Goal: Transaction & Acquisition: Download file/media

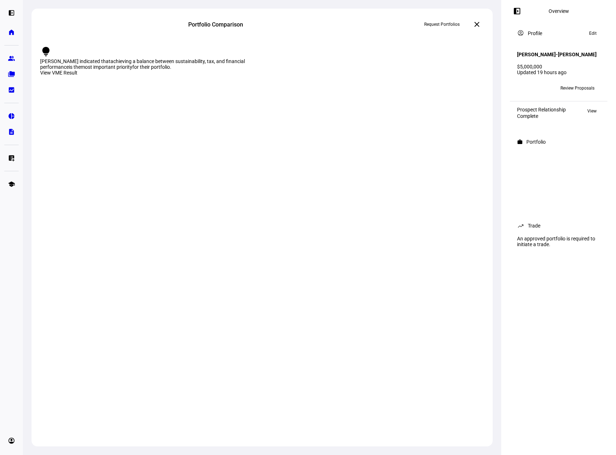
click at [567, 93] on span "Review Proposals" at bounding box center [577, 87] width 34 height 11
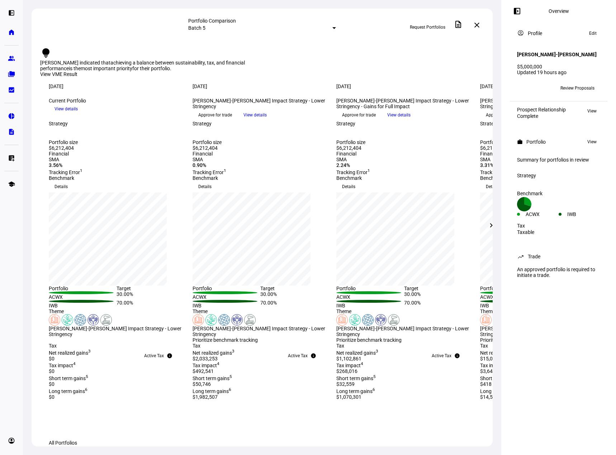
drag, startPoint x: 578, startPoint y: 89, endPoint x: 578, endPoint y: 93, distance: 4.3
click at [578, 92] on span "Review Proposals" at bounding box center [577, 87] width 34 height 11
click at [578, 93] on span "Review Proposals" at bounding box center [577, 87] width 34 height 11
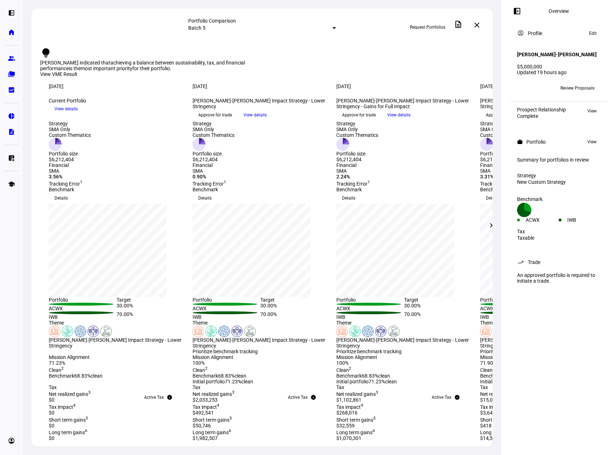
click at [574, 94] on span "Review Proposals" at bounding box center [577, 87] width 34 height 11
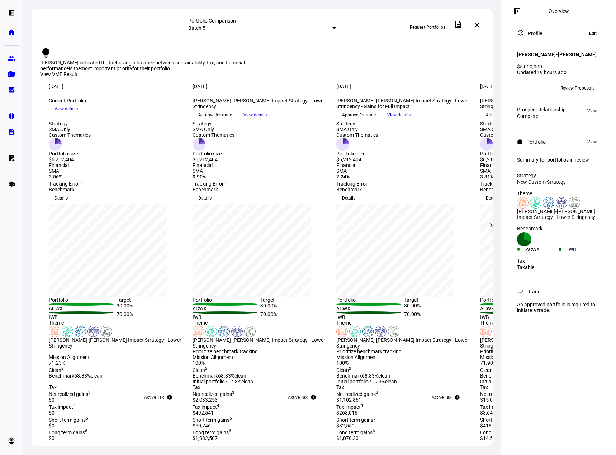
drag, startPoint x: 190, startPoint y: 95, endPoint x: 208, endPoint y: 95, distance: 17.9
click at [208, 95] on div "[DATE] more_vert Current Portfolio keyboard_arrow_down View details [DATE] more…" at bounding box center [262, 102] width 461 height 37
click at [222, 180] on div "0.90%" at bounding box center [260, 177] width 135 height 6
drag, startPoint x: 209, startPoint y: 257, endPoint x: 248, endPoint y: 274, distance: 42.4
click at [248, 187] on div "SMA 0.90% Tracking Error 1" at bounding box center [260, 177] width 135 height 19
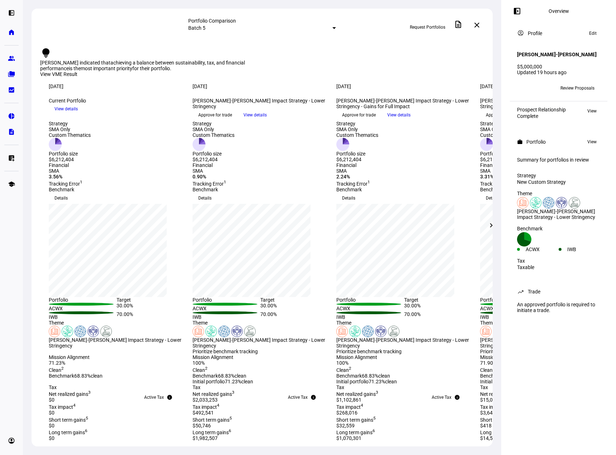
click at [261, 187] on div "SMA 0.90% Tracking Error 1" at bounding box center [260, 177] width 135 height 19
drag, startPoint x: 257, startPoint y: 273, endPoint x: 200, endPoint y: 168, distance: 120.0
click at [200, 168] on div "[DATE] more_vert Current Portfolio keyboard_arrow_down View details [DATE] more…" at bounding box center [262, 263] width 461 height 358
click at [216, 132] on div "SMA Only" at bounding box center [214, 130] width 42 height 6
drag, startPoint x: 240, startPoint y: 271, endPoint x: 199, endPoint y: 175, distance: 104.8
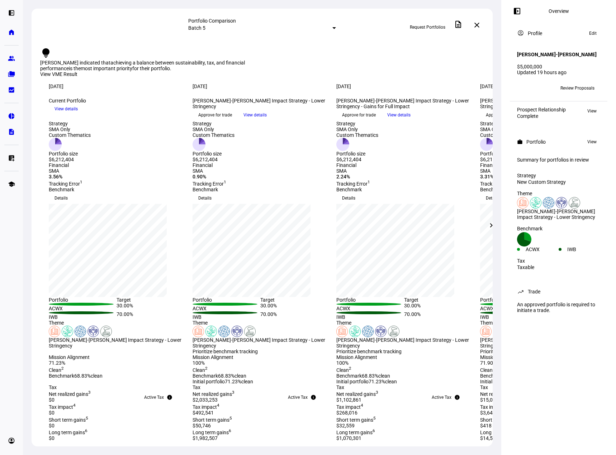
click at [199, 175] on div "[DATE] more_vert Current Portfolio keyboard_arrow_down View details [DATE] more…" at bounding box center [262, 263] width 461 height 358
drag, startPoint x: 200, startPoint y: 167, endPoint x: 247, endPoint y: 272, distance: 114.5
click at [247, 272] on div "[DATE] more_vert Current Portfolio keyboard_arrow_down View details [DATE] more…" at bounding box center [262, 263] width 461 height 358
drag, startPoint x: 397, startPoint y: 275, endPoint x: 333, endPoint y: 171, distance: 122.5
click at [333, 171] on div "[DATE] more_vert Current Portfolio keyboard_arrow_down View details [DATE] more…" at bounding box center [262, 263] width 461 height 358
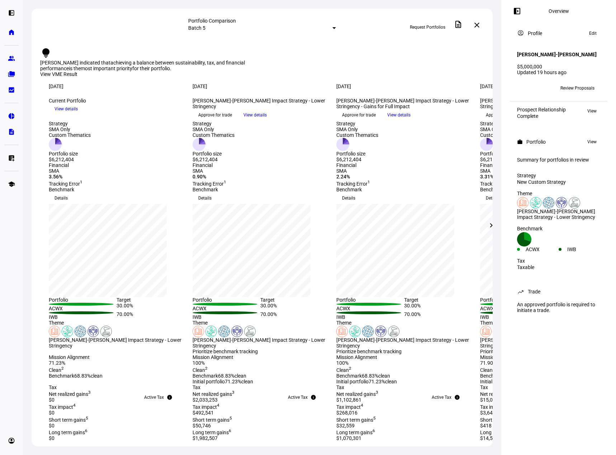
click at [266, 187] on div "SMA 0.90% Tracking Error 1" at bounding box center [260, 177] width 135 height 19
drag, startPoint x: 243, startPoint y: 275, endPoint x: 187, endPoint y: 180, distance: 110.9
click at [200, 168] on div "[DATE] more_vert Current Portfolio keyboard_arrow_down View details [DATE] more…" at bounding box center [262, 263] width 461 height 358
click at [96, 187] on div "Financial SMA 3.56% Tracking Error 1" at bounding box center [116, 174] width 135 height 24
drag, startPoint x: 101, startPoint y: 273, endPoint x: 51, endPoint y: 174, distance: 111.3
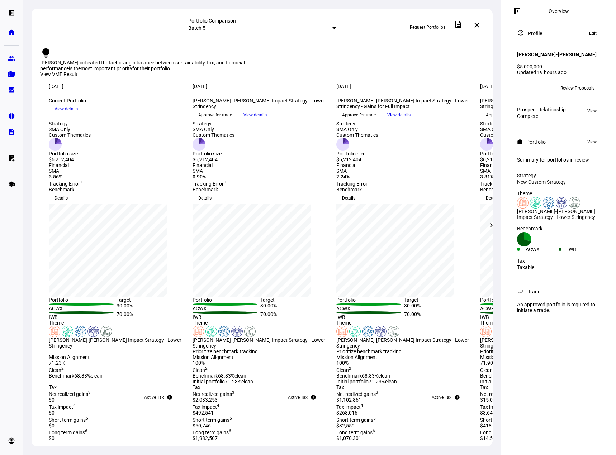
click at [51, 174] on div "[DATE] more_vert Current Portfolio keyboard_arrow_down View details [DATE] more…" at bounding box center [262, 263] width 461 height 358
click at [115, 187] on div "SMA 3.56% Tracking Error 1" at bounding box center [116, 177] width 135 height 19
drag, startPoint x: 209, startPoint y: 260, endPoint x: 225, endPoint y: 258, distance: 16.3
click at [225, 174] on div "SMA" at bounding box center [260, 171] width 135 height 6
drag, startPoint x: 329, startPoint y: 232, endPoint x: 317, endPoint y: 237, distance: 12.9
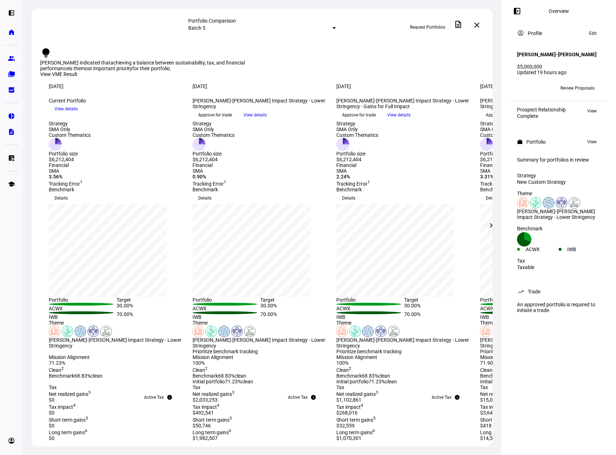
click at [329, 187] on div "Financial SMA 3.56% Tracking Error 1 Financial SMA 0.90% Tracking Error 1 Finan…" at bounding box center [262, 174] width 461 height 24
drag, startPoint x: 63, startPoint y: 265, endPoint x: 77, endPoint y: 265, distance: 14.0
click at [77, 187] on div "SMA 3.56% Tracking Error 1" at bounding box center [116, 177] width 135 height 19
click at [267, 120] on span "View details" at bounding box center [254, 115] width 23 height 11
click at [411, 120] on span "View details" at bounding box center [398, 115] width 23 height 11
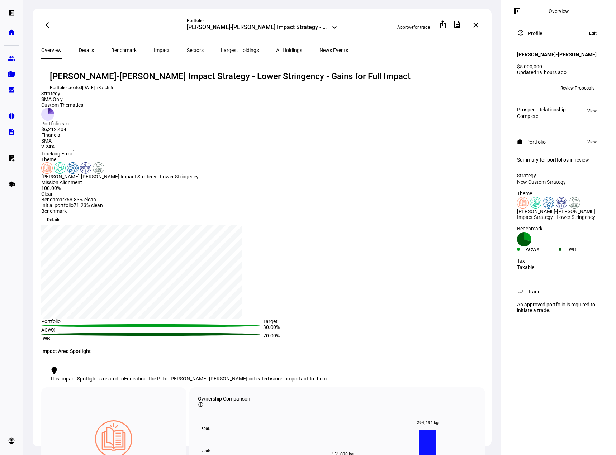
click at [154, 48] on span "Impact" at bounding box center [162, 50] width 16 height 5
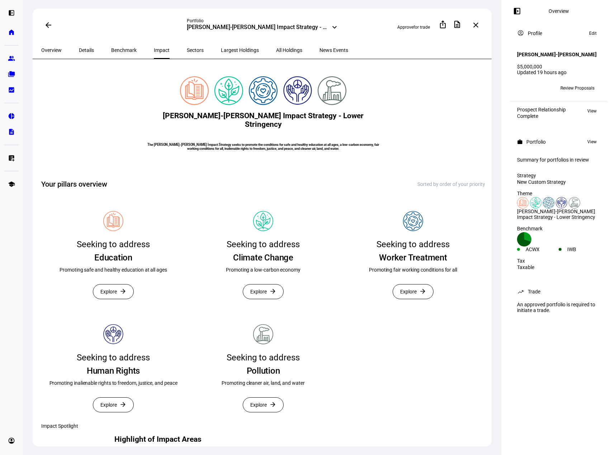
click at [111, 54] on span "Benchmark" at bounding box center [123, 50] width 25 height 17
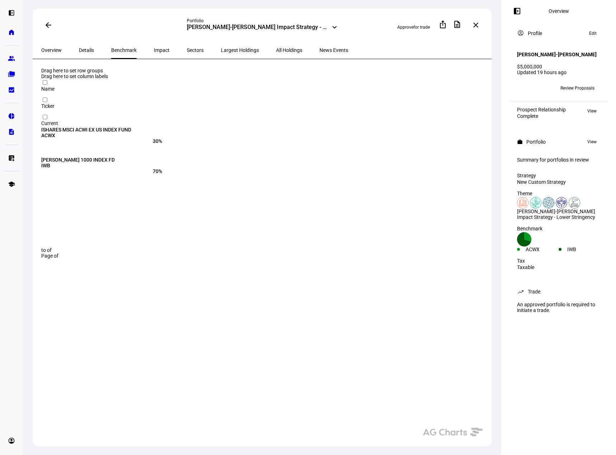
click at [79, 50] on span "Details" at bounding box center [86, 50] width 15 height 5
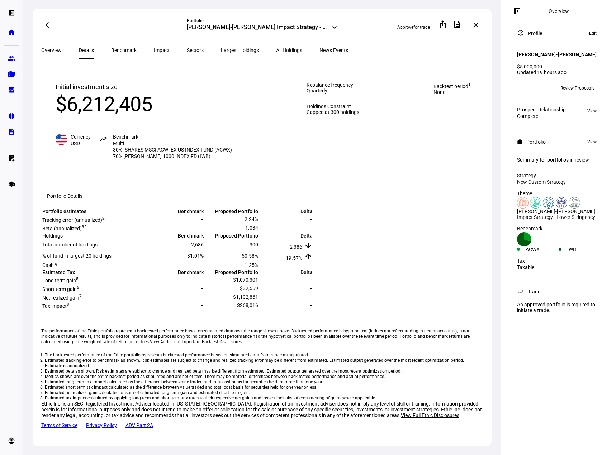
drag, startPoint x: 381, startPoint y: 420, endPoint x: 404, endPoint y: 418, distance: 23.4
click at [313, 310] on tr "Tax impact 8 – $268,016 –" at bounding box center [177, 306] width 271 height 8
click at [45, 27] on mat-icon "arrow_back" at bounding box center [48, 25] width 9 height 9
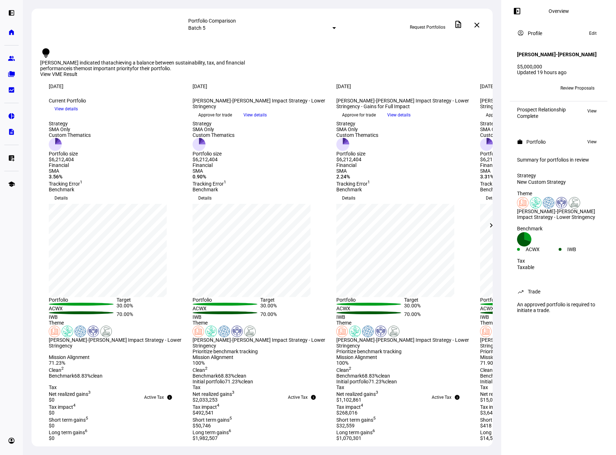
click at [273, 120] on button "View details" at bounding box center [255, 115] width 35 height 11
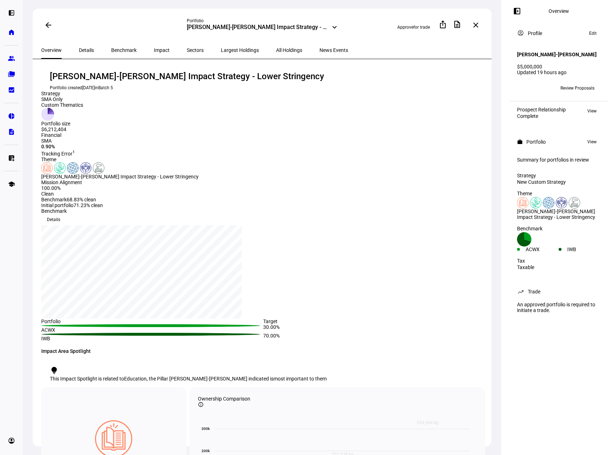
click at [81, 48] on span "Details" at bounding box center [86, 50] width 15 height 5
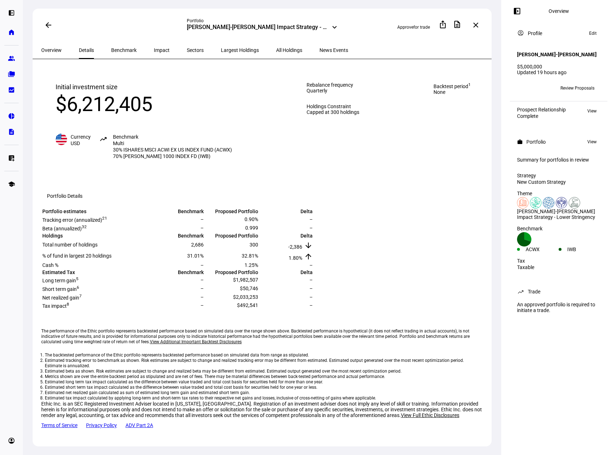
drag, startPoint x: 387, startPoint y: 413, endPoint x: 403, endPoint y: 418, distance: 17.1
click at [313, 310] on tr "Tax impact 8 – $492,541 –" at bounding box center [177, 306] width 271 height 8
click at [258, 294] on span "$2,033,253" at bounding box center [245, 297] width 25 height 6
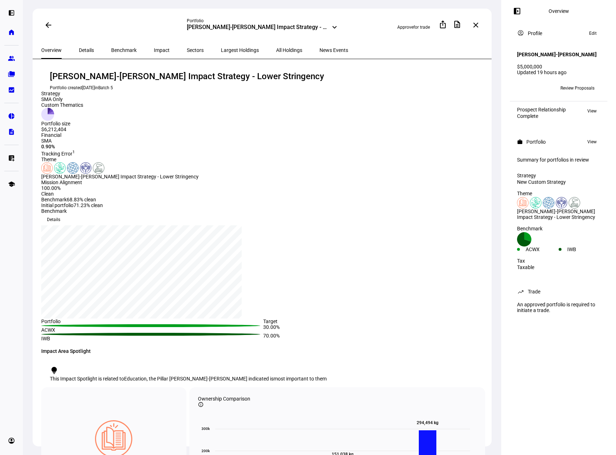
click at [46, 26] on mat-icon "arrow_back" at bounding box center [48, 25] width 9 height 9
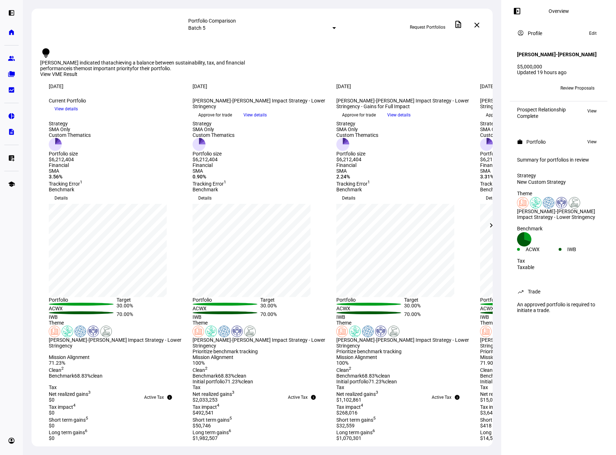
click at [411, 120] on span "View details" at bounding box center [398, 115] width 23 height 11
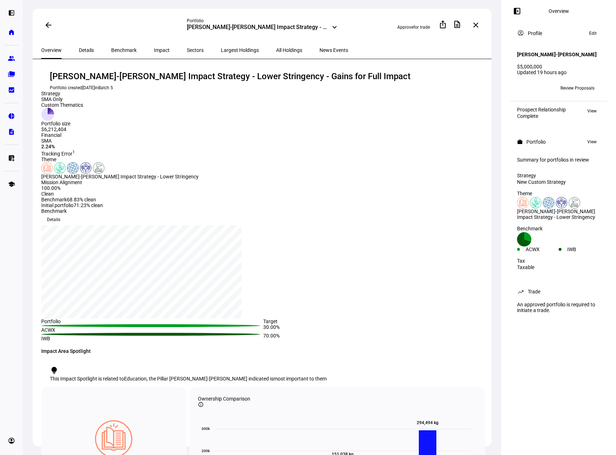
drag, startPoint x: 82, startPoint y: 52, endPoint x: 86, endPoint y: 54, distance: 5.3
click at [82, 52] on span "Details" at bounding box center [86, 50] width 15 height 5
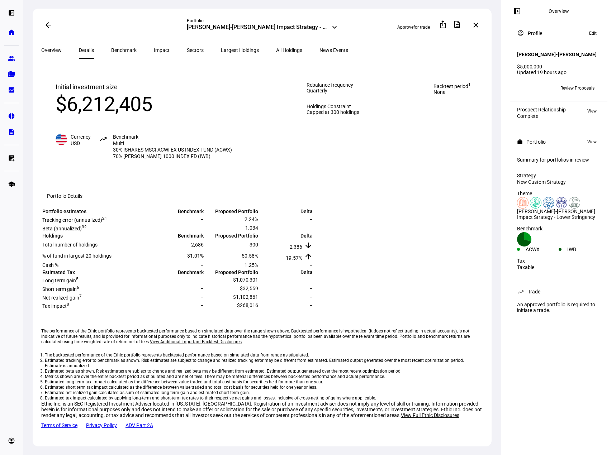
scroll to position [111, 0]
drag, startPoint x: 371, startPoint y: 302, endPoint x: 394, endPoint y: 302, distance: 22.6
click at [313, 302] on tr "Tax impact 8 – $268,016 –" at bounding box center [177, 306] width 271 height 8
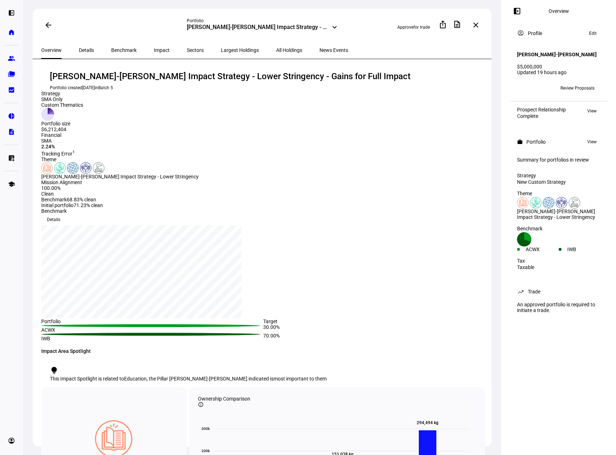
click at [49, 27] on mat-icon "arrow_back" at bounding box center [48, 25] width 9 height 9
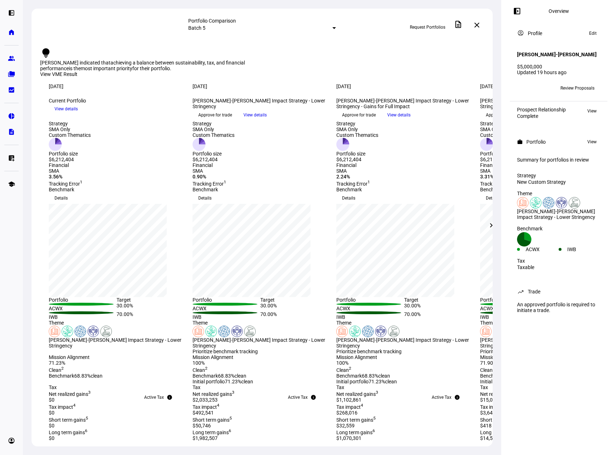
click at [491, 232] on span at bounding box center [491, 225] width 17 height 17
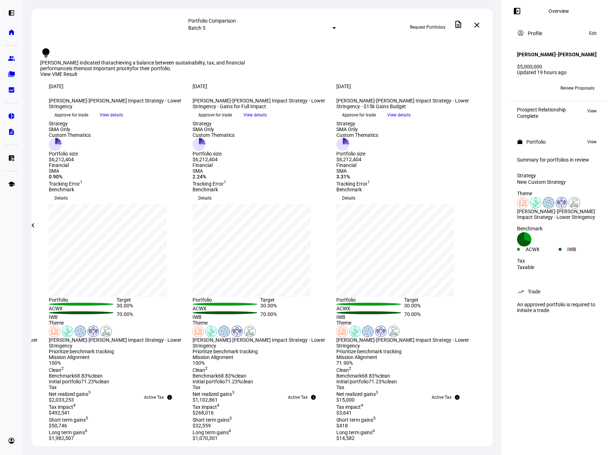
drag, startPoint x: 436, startPoint y: 116, endPoint x: 458, endPoint y: 124, distance: 24.2
click at [458, 109] on div "[PERSON_NAME]-[PERSON_NAME] Impact Strategy - Lower Stringency - $15k Gains Bud…" at bounding box center [403, 103] width 135 height 11
click at [411, 120] on span "View details" at bounding box center [398, 115] width 23 height 11
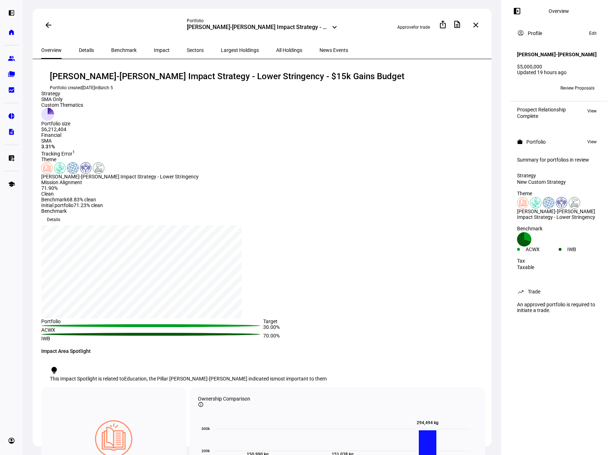
click at [83, 52] on span "Details" at bounding box center [86, 50] width 15 height 17
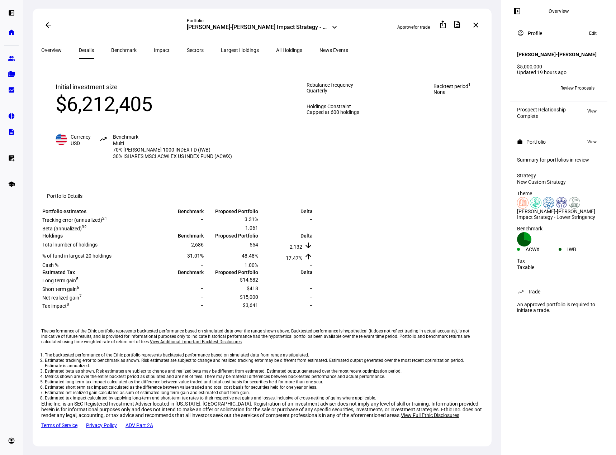
scroll to position [111, 0]
drag, startPoint x: 386, startPoint y: 301, endPoint x: 411, endPoint y: 302, distance: 25.5
click at [313, 302] on tr "Tax impact 8 – $3,641 –" at bounding box center [177, 306] width 271 height 8
click at [48, 49] on span "Overview" at bounding box center [51, 50] width 20 height 5
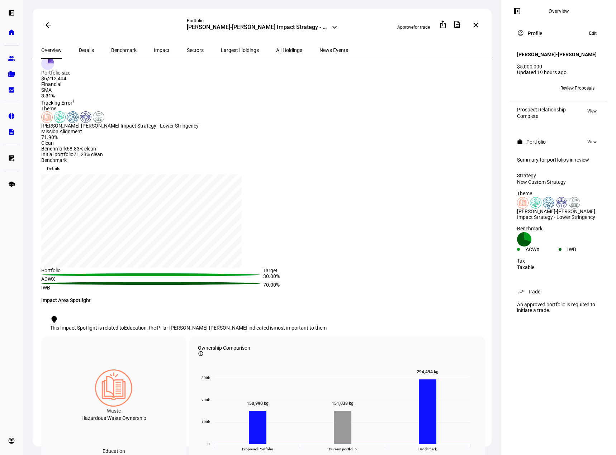
scroll to position [36, 0]
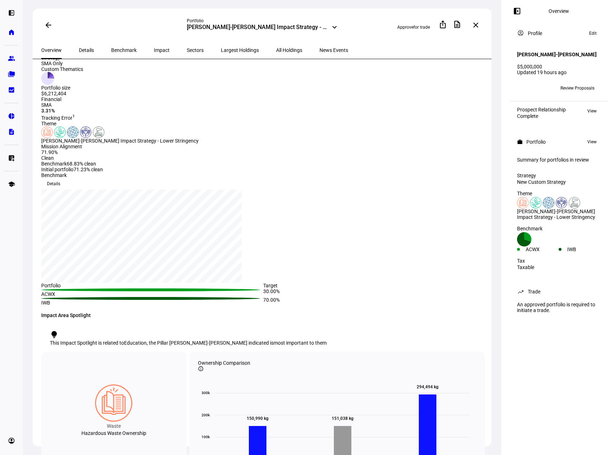
drag, startPoint x: 79, startPoint y: 296, endPoint x: 90, endPoint y: 296, distance: 11.5
click at [90, 172] on div "Mission Alignment 71.90% Clean Benchmark 68.83% clean Initial portfolio 71.23% …" at bounding box center [151, 158] width 220 height 29
click at [82, 155] on div "71.90%" at bounding box center [72, 153] width 62 height 6
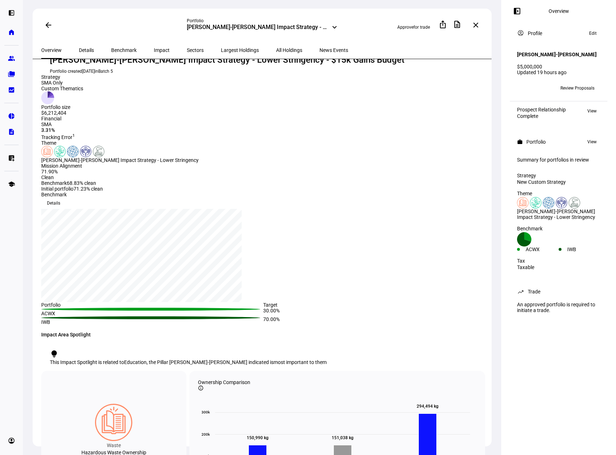
scroll to position [0, 0]
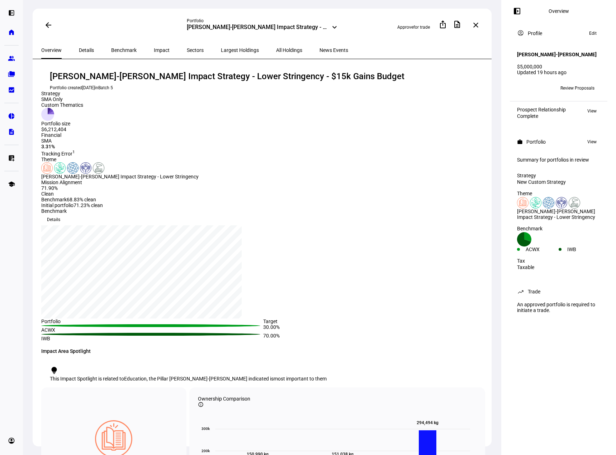
drag, startPoint x: 307, startPoint y: 75, endPoint x: 351, endPoint y: 74, distance: 43.7
click at [351, 74] on div "[PERSON_NAME]-[PERSON_NAME] Impact Strategy - Lower Stringency - $15k Gains Bud…" at bounding box center [263, 76] width 427 height 11
click at [350, 96] on eth-portfolio-overview-tracking-error "[PERSON_NAME]-[PERSON_NAME] Impact Strategy - Lower Stringency - $15k Gains Bud…" at bounding box center [263, 206] width 444 height 271
drag, startPoint x: 310, startPoint y: 73, endPoint x: 350, endPoint y: 79, distance: 40.2
click at [350, 79] on div "[PERSON_NAME]-[PERSON_NAME] Impact Strategy - Lower Stringency - $15k Gains Bud…" at bounding box center [263, 76] width 427 height 11
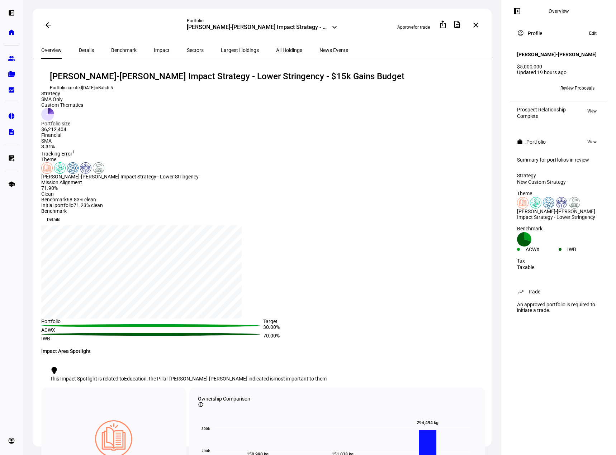
click at [81, 197] on div "71.90% Clean" at bounding box center [72, 190] width 62 height 11
drag, startPoint x: 51, startPoint y: 290, endPoint x: 88, endPoint y: 286, distance: 37.1
click at [88, 208] on div "Mission Alignment 71.90% Clean Benchmark 68.83% clean Initial portfolio 71.23% …" at bounding box center [151, 194] width 220 height 29
click at [71, 191] on div "71.90%" at bounding box center [72, 188] width 62 height 6
click at [50, 24] on mat-icon "arrow_back" at bounding box center [48, 25] width 9 height 9
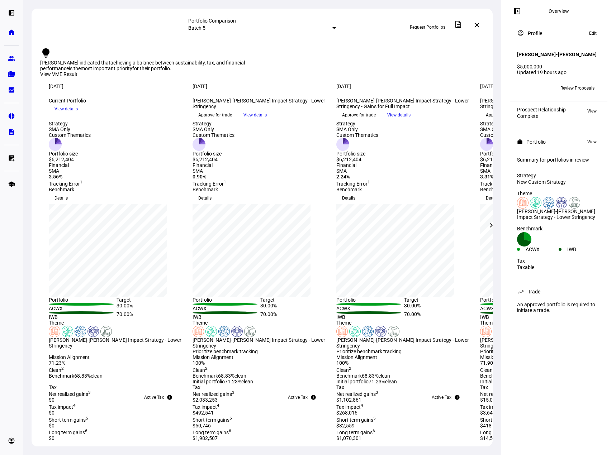
click at [494, 225] on mat-icon "chevron_right" at bounding box center [491, 225] width 9 height 9
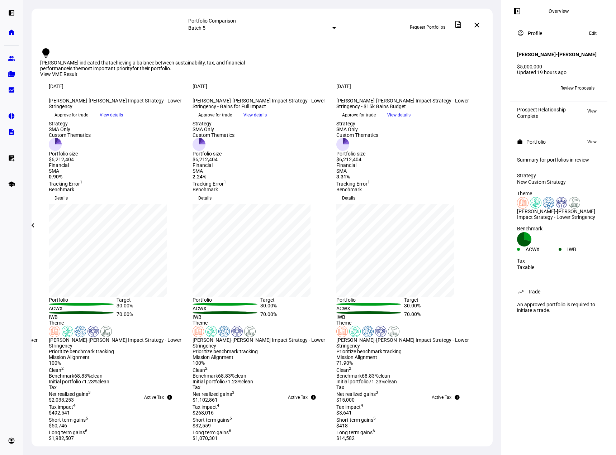
click at [30, 228] on mat-icon "chevron_left" at bounding box center [33, 225] width 9 height 9
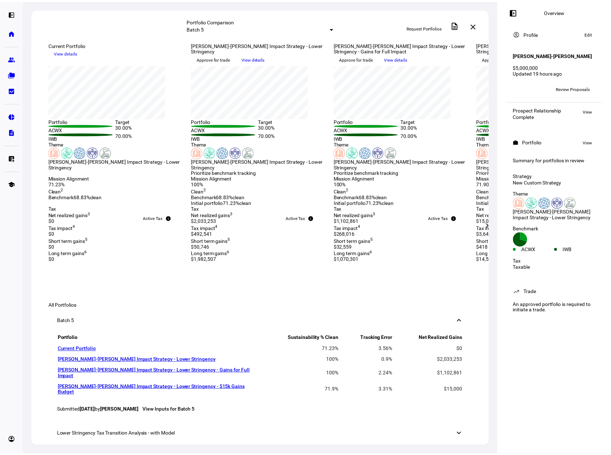
scroll to position [251, 0]
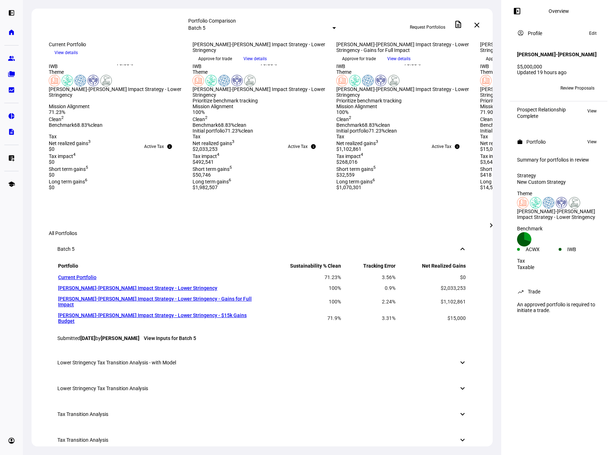
click at [494, 225] on mat-icon "chevron_right" at bounding box center [491, 225] width 9 height 9
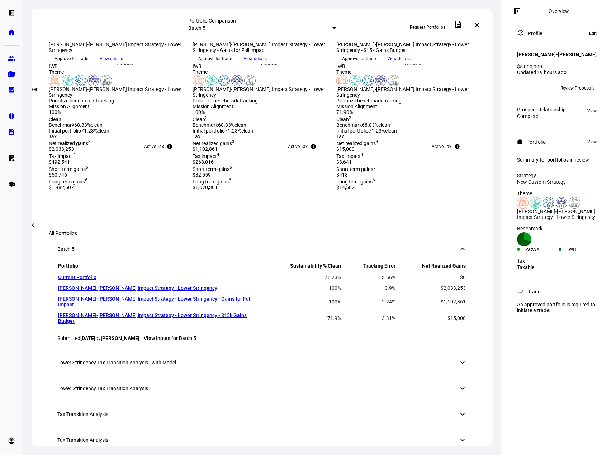
click at [28, 225] on span at bounding box center [32, 225] width 17 height 17
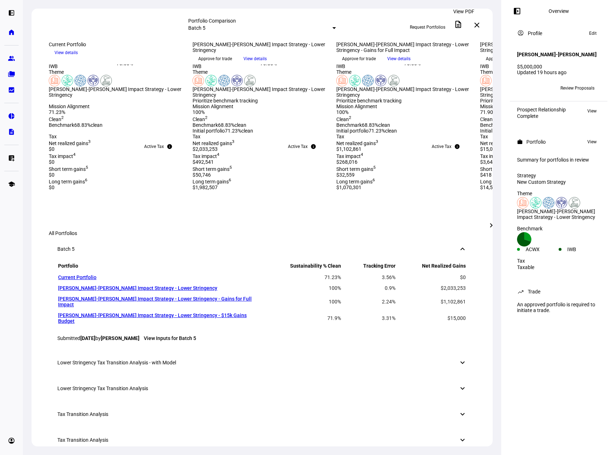
click at [465, 29] on span at bounding box center [458, 24] width 17 height 17
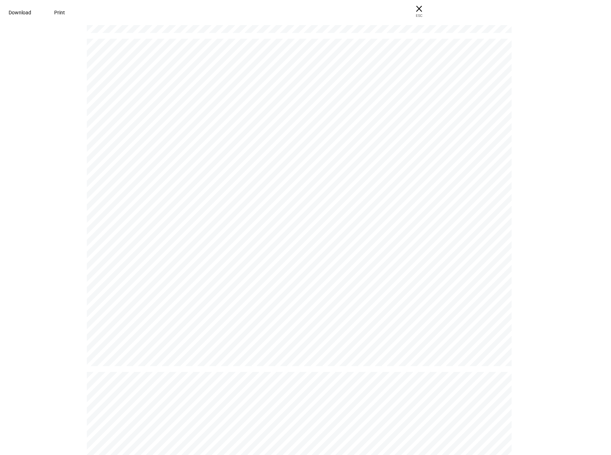
scroll to position [502, 0]
click at [40, 18] on span at bounding box center [20, 12] width 40 height 17
click at [486, 273] on div " Contacts 663142628_TaxLots_[DATE]_1111ET.csv saved. There were an issue with …" at bounding box center [302, 312] width 431 height 333
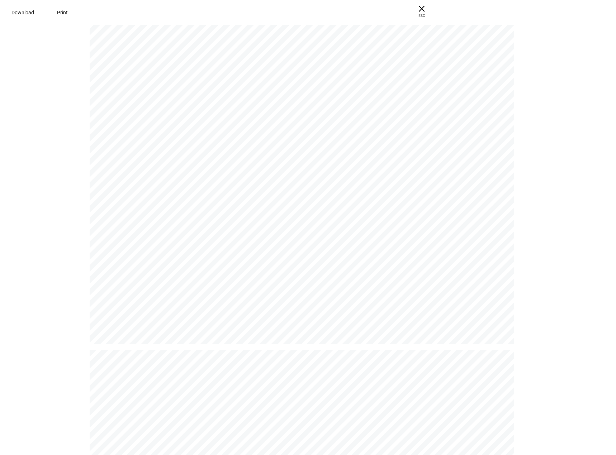
scroll to position [0, 0]
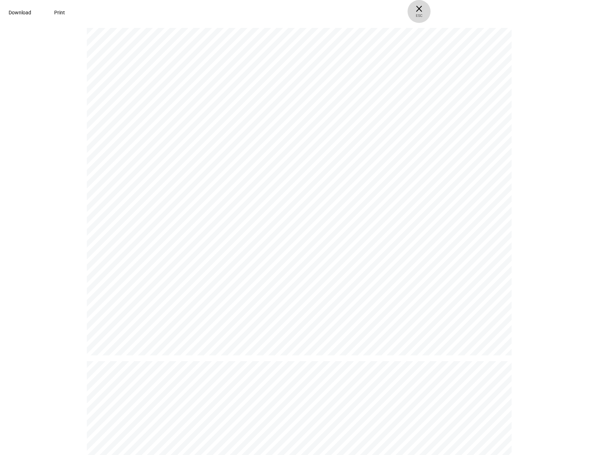
click at [430, 10] on span "× ESC" at bounding box center [418, 11] width 23 height 23
